Goal: Task Accomplishment & Management: Complete application form

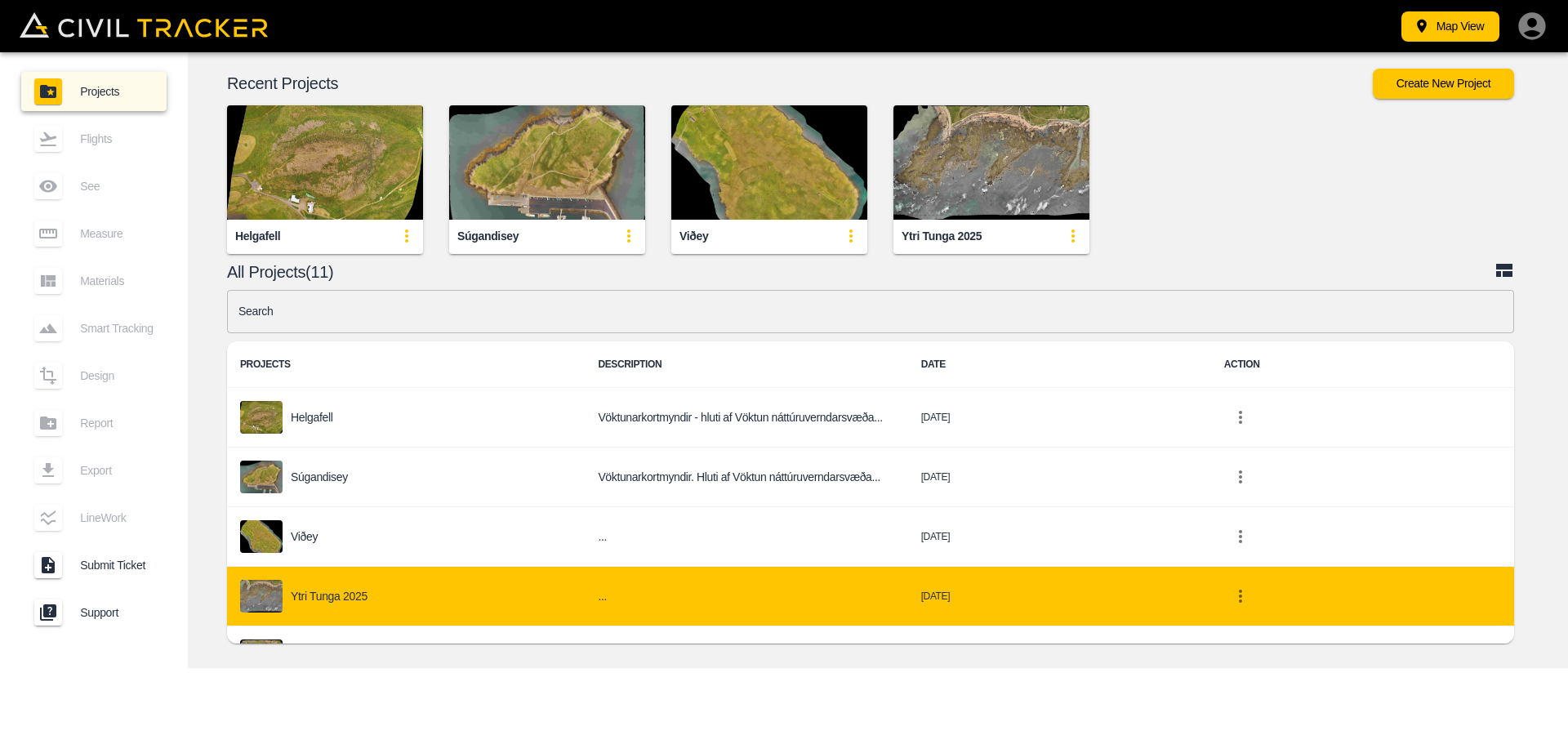
click at [330, 594] on p "Ytri Tunga 2025" at bounding box center [329, 596] width 77 height 13
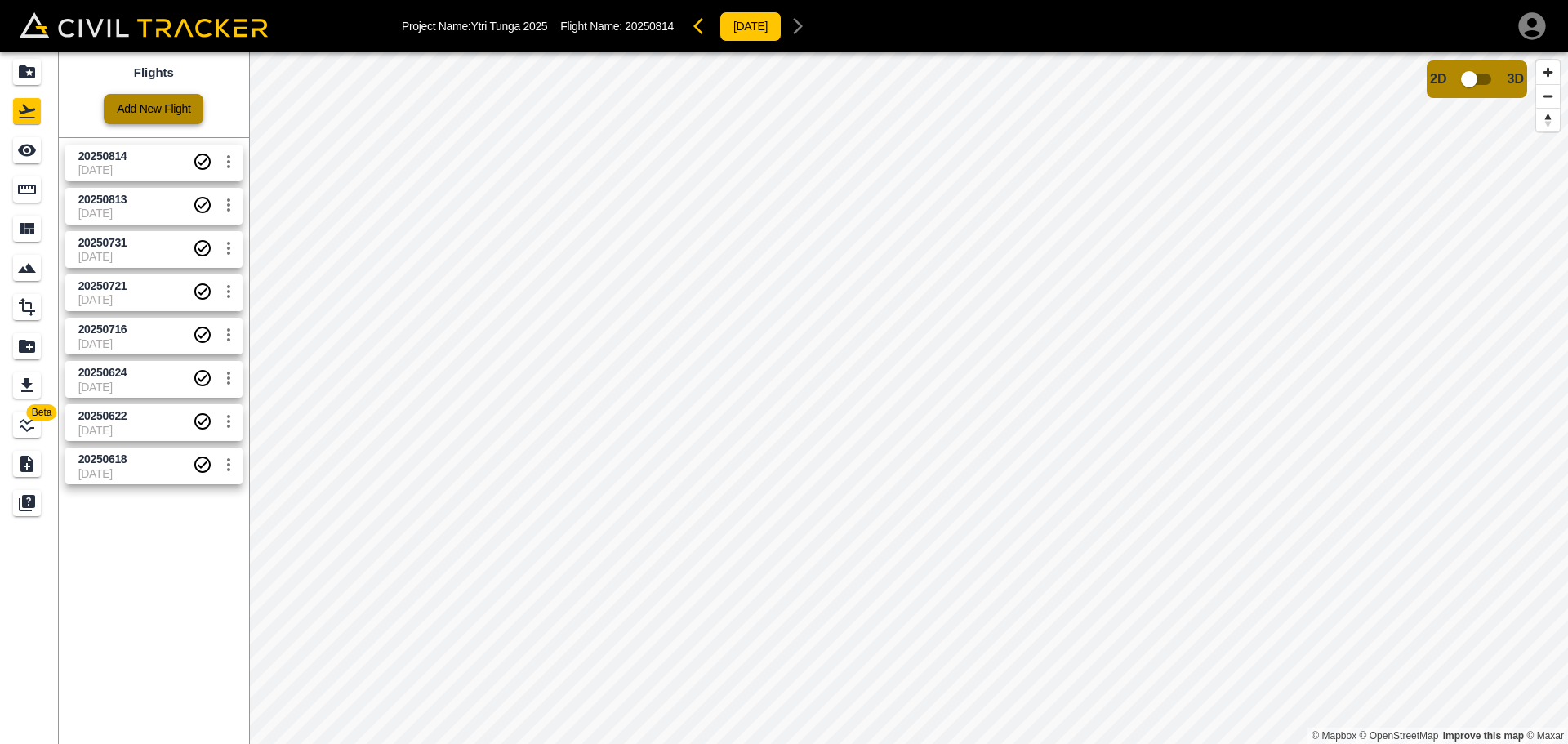
click at [169, 110] on link "Add New Flight" at bounding box center [154, 108] width 100 height 30
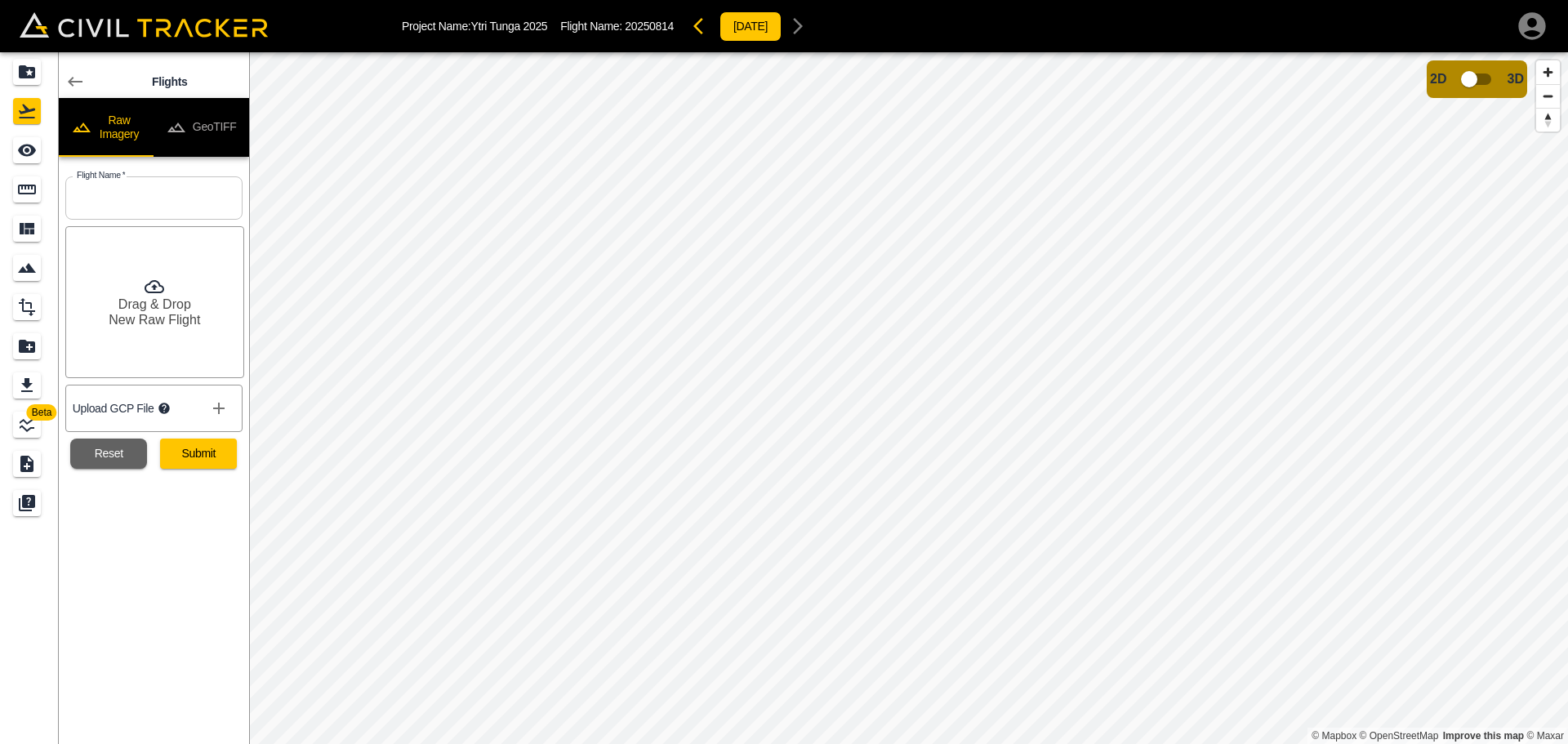
click at [150, 187] on input "text" at bounding box center [154, 198] width 178 height 43
type input "20250821"
click at [237, 464] on button "Submit" at bounding box center [199, 453] width 77 height 30
